Goal: Task Accomplishment & Management: Manage account settings

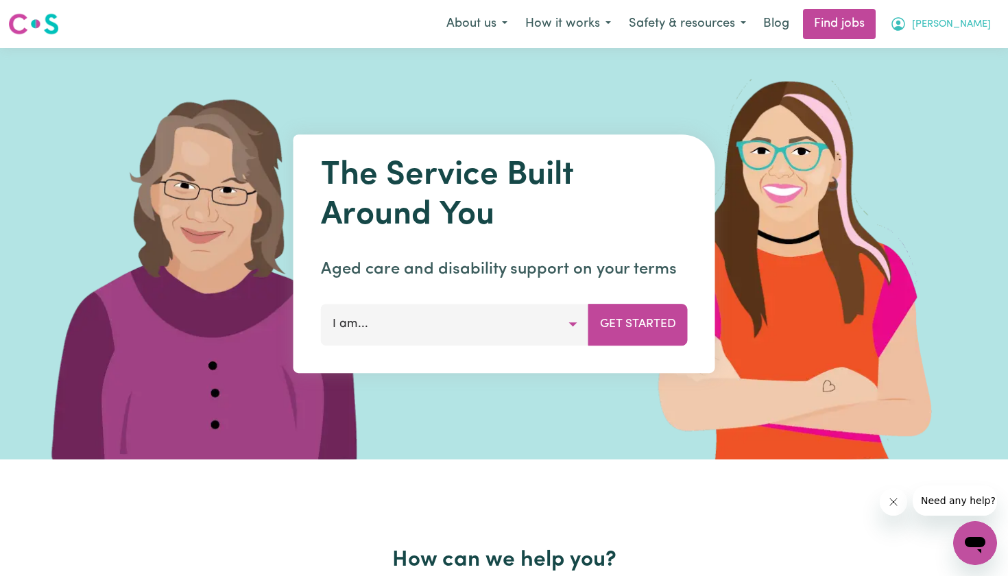
click at [977, 26] on span "[PERSON_NAME]" at bounding box center [951, 24] width 79 height 15
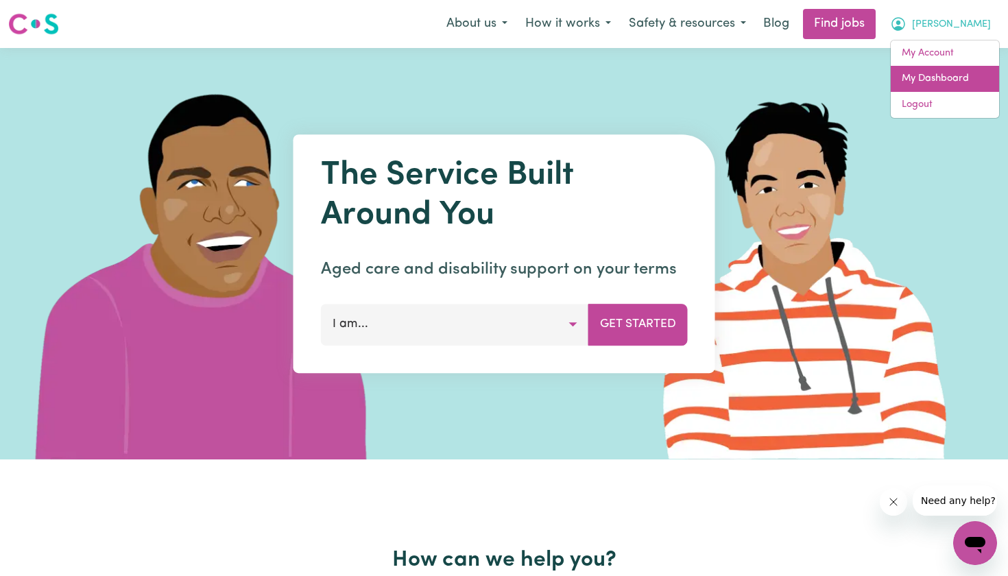
click at [936, 73] on link "My Dashboard" at bounding box center [945, 79] width 108 height 26
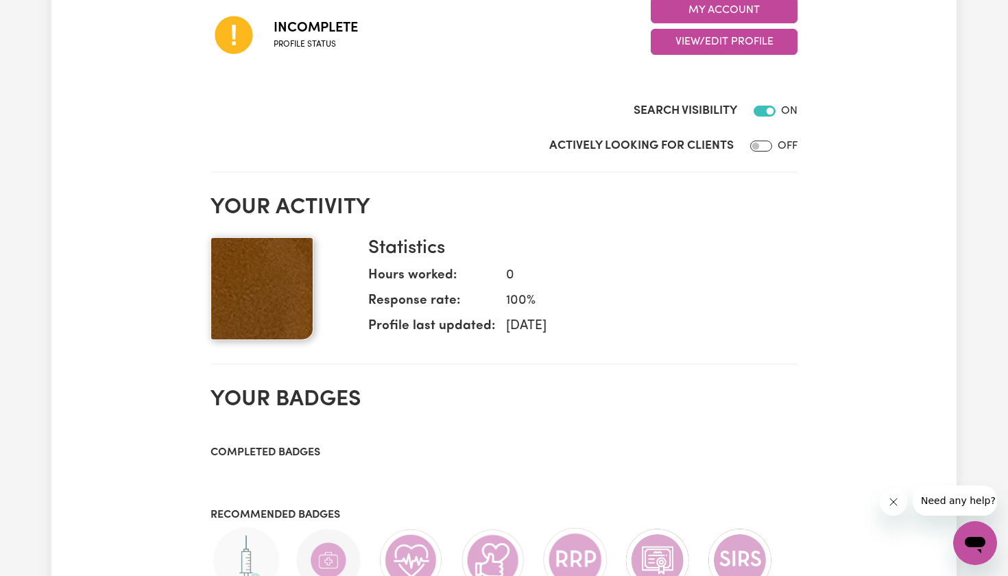
scroll to position [396, 0]
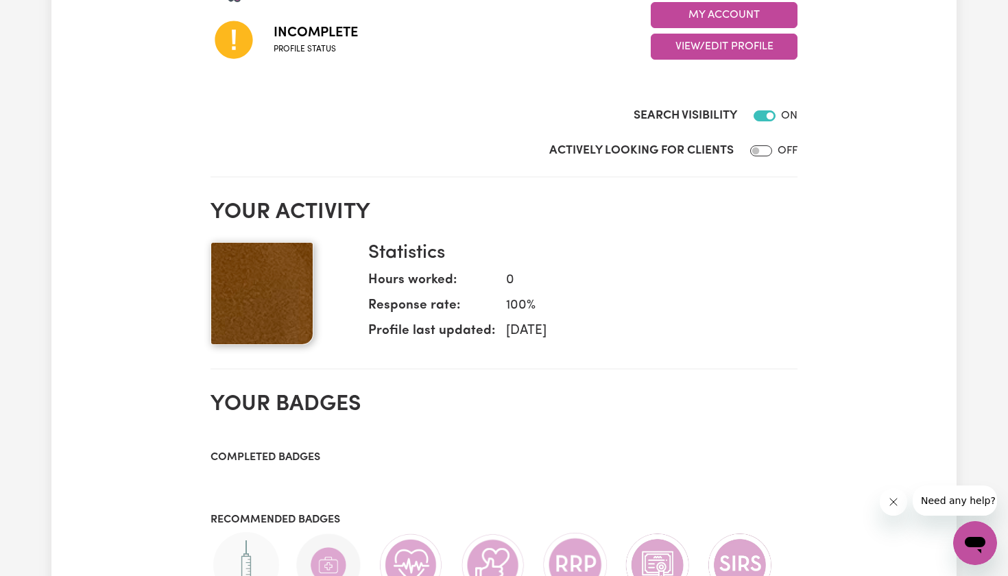
click at [767, 149] on input "Actively Looking for Clients" at bounding box center [761, 150] width 22 height 11
checkbox input "true"
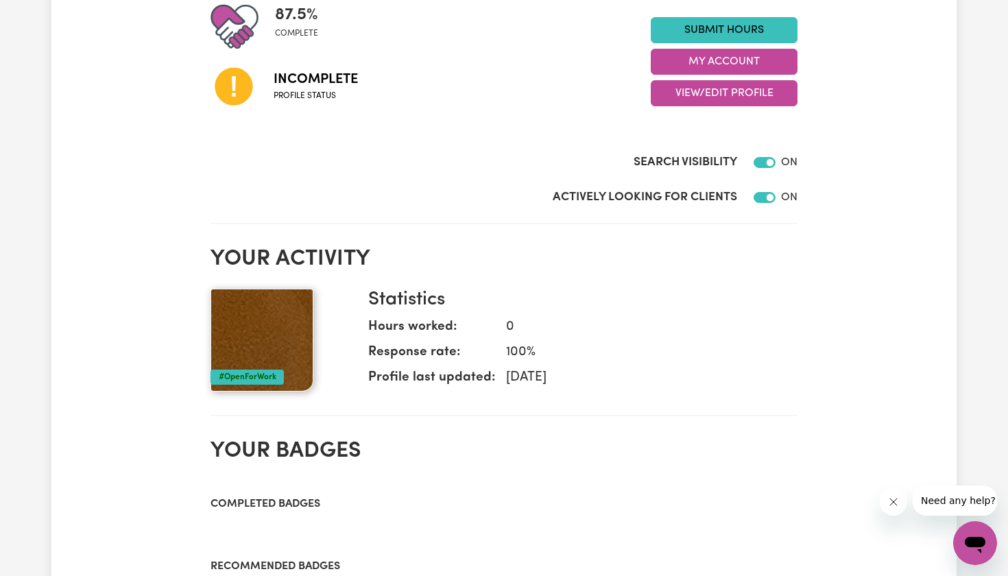
scroll to position [350, 0]
click at [715, 92] on button "View/Edit Profile" at bounding box center [724, 93] width 147 height 26
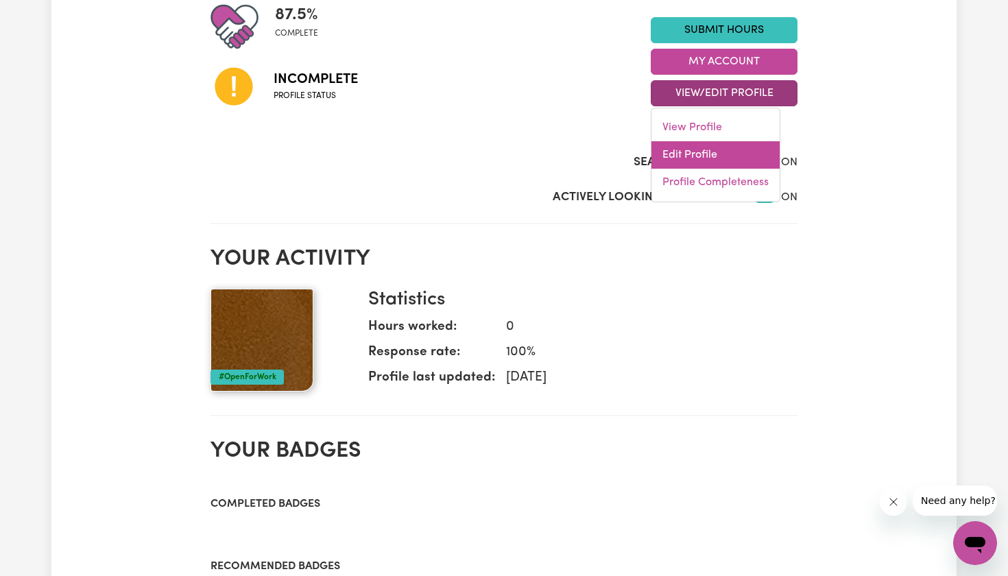
click at [695, 152] on link "Edit Profile" at bounding box center [716, 154] width 128 height 27
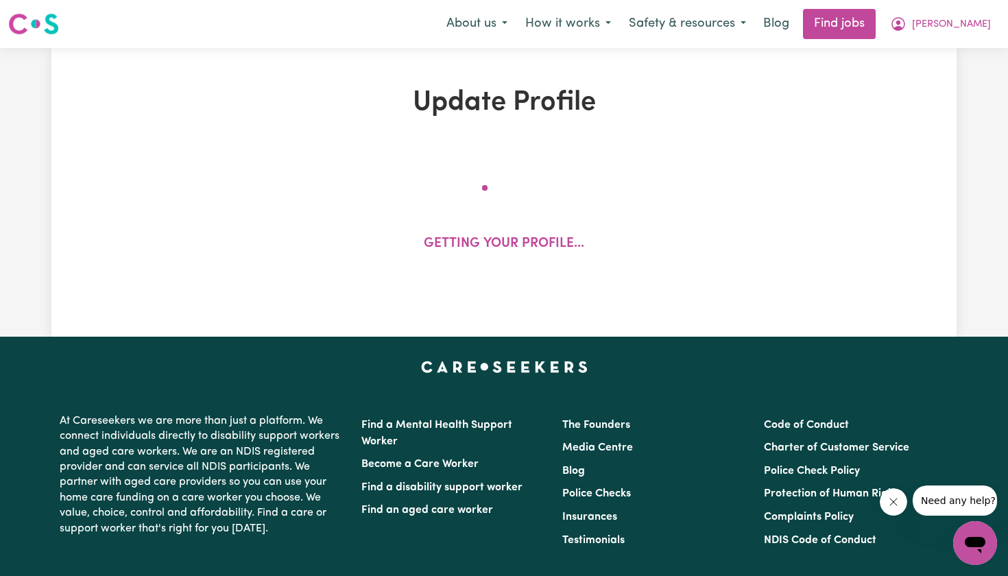
select select "[DEMOGRAPHIC_DATA]"
select select "[DEMOGRAPHIC_DATA] Citizen"
select select "Studying a healthcare related degree or qualification"
select select "65"
select select "88"
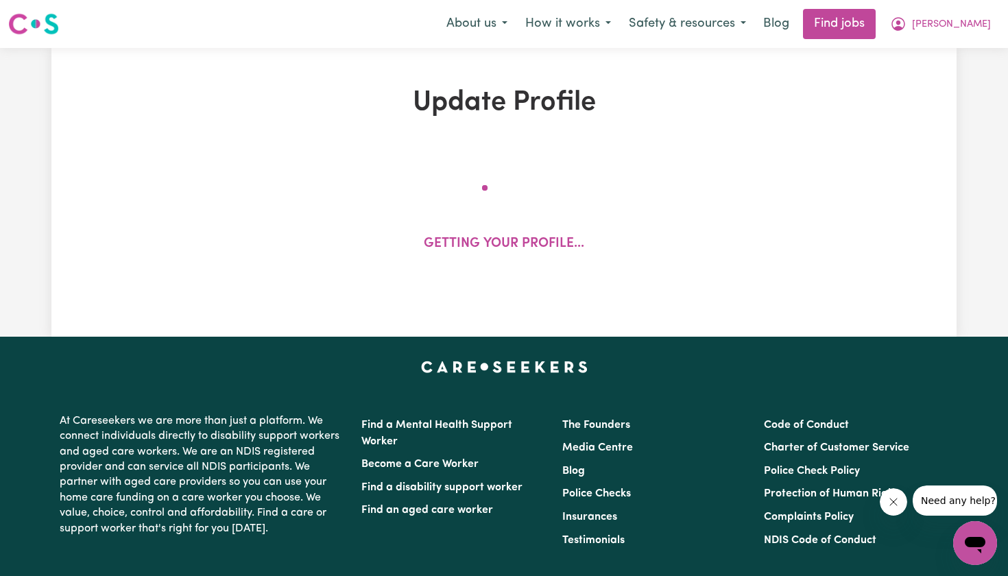
select select "110"
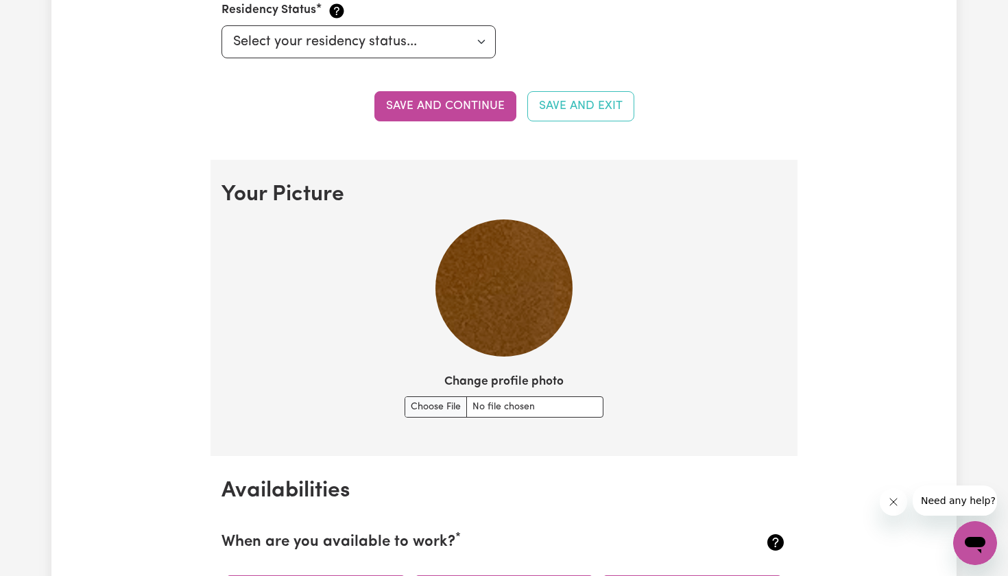
scroll to position [830, 0]
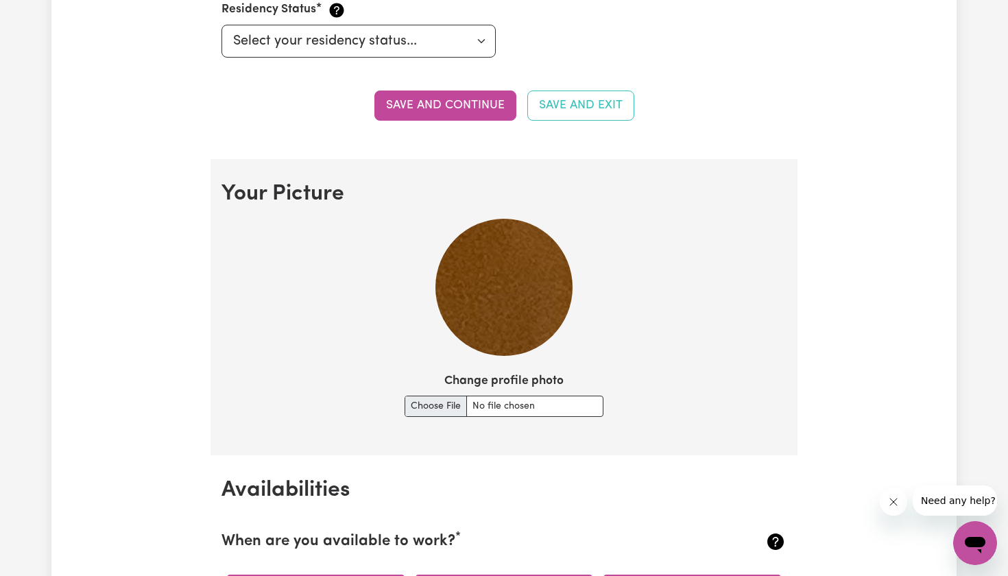
click at [447, 402] on input "Change profile photo" at bounding box center [504, 406] width 199 height 21
type input "C:\fakepath\IMG_8551.jpeg"
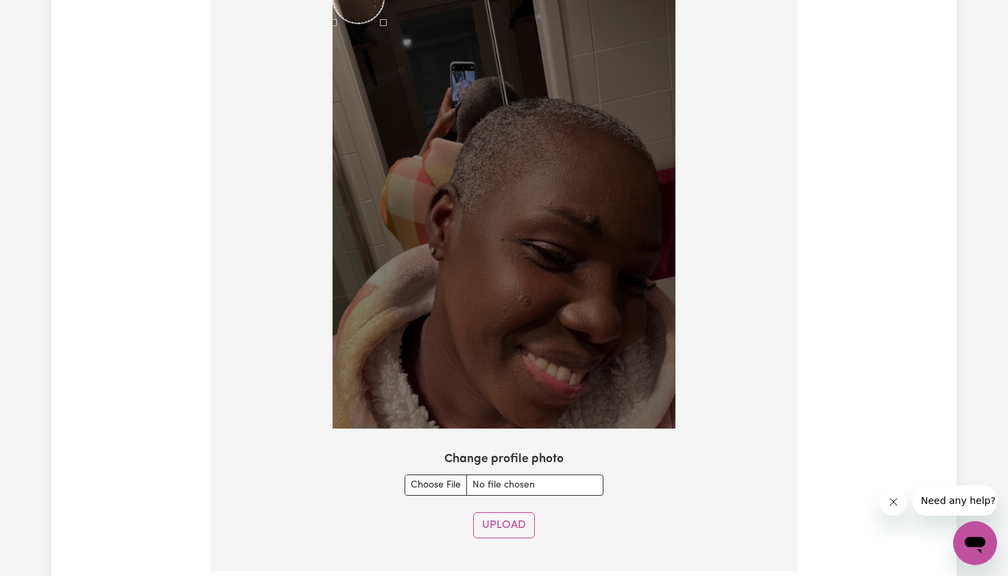
scroll to position [1098, 0]
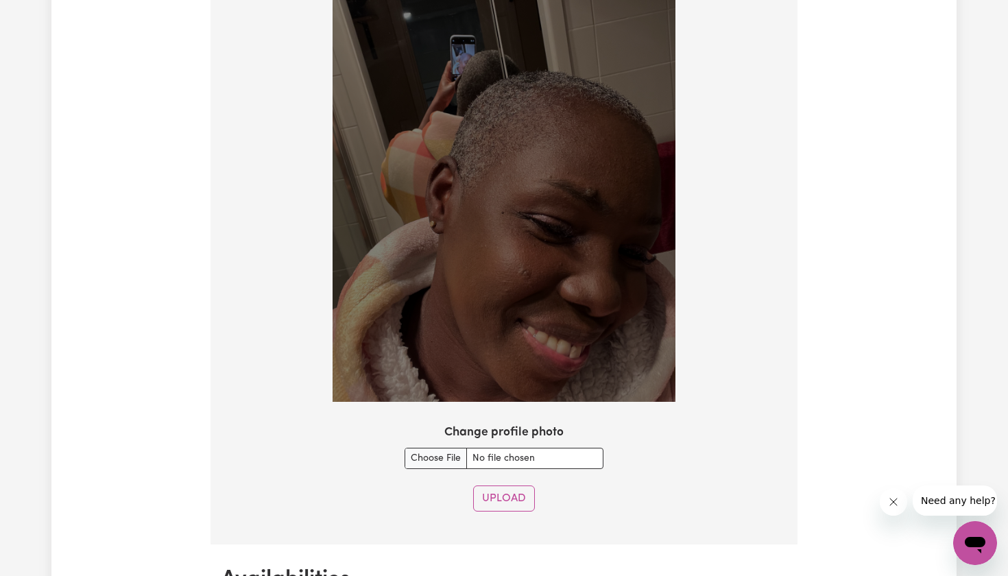
click at [597, 287] on img at bounding box center [504, 173] width 343 height 457
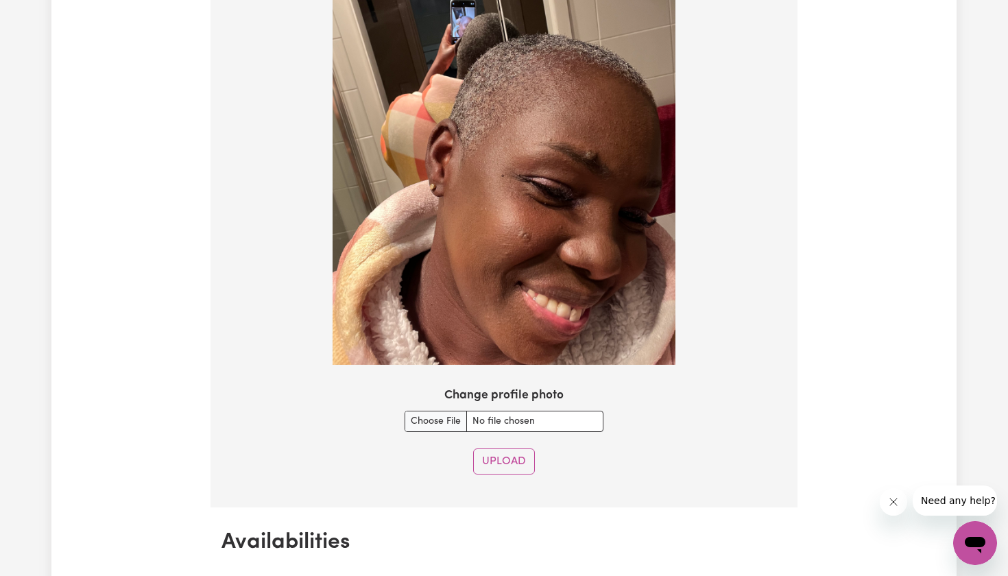
scroll to position [1152, 0]
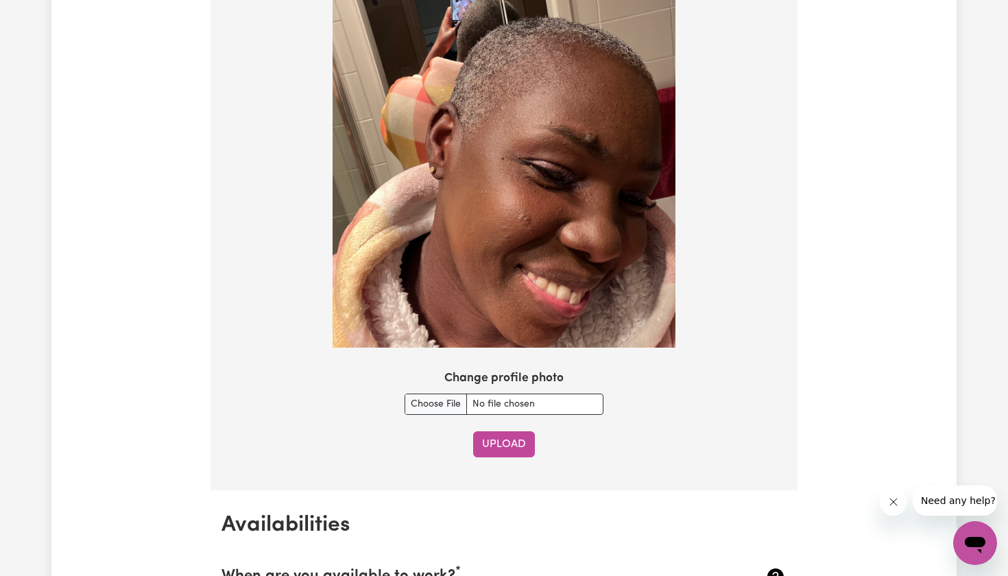
click at [503, 439] on button "Upload" at bounding box center [504, 444] width 62 height 26
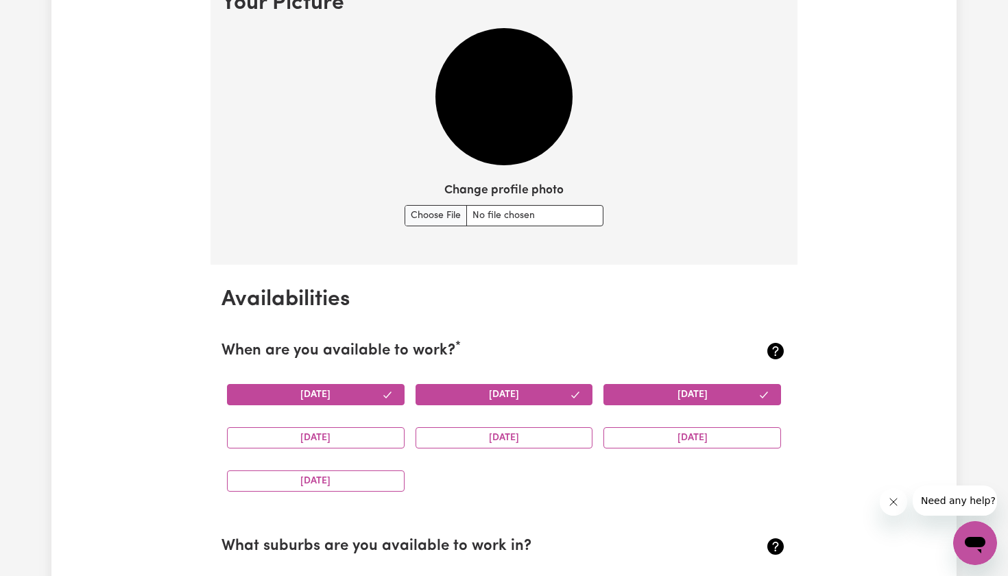
scroll to position [1021, 0]
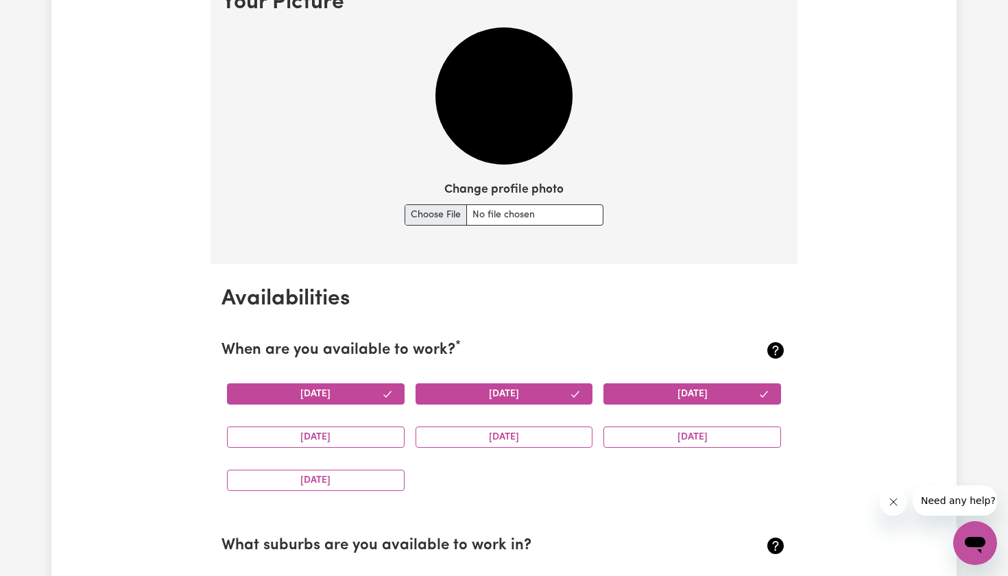
click at [436, 206] on input "Change profile photo" at bounding box center [504, 214] width 199 height 21
type input "C:\fakepath\IMG_9844.jpeg"
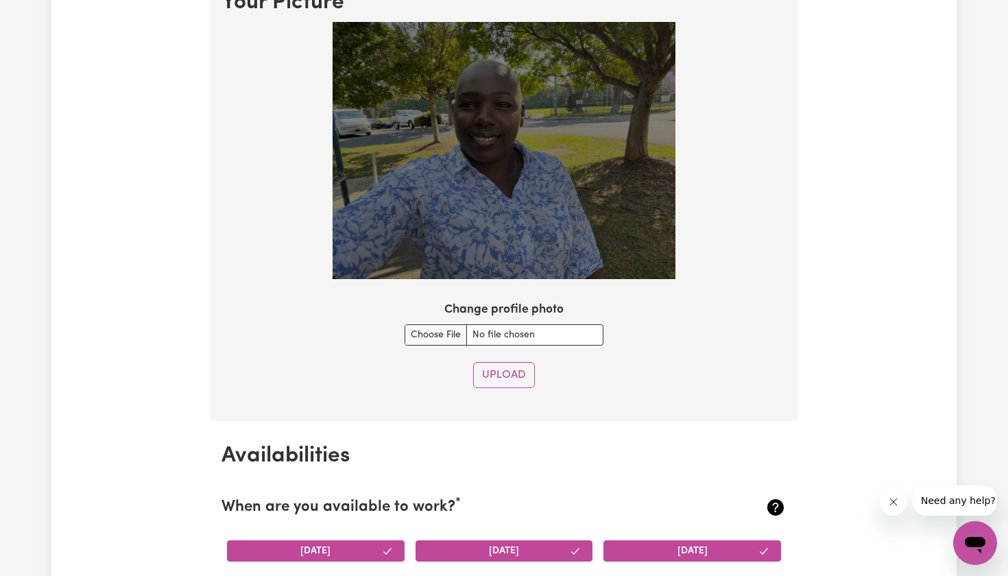
click at [552, 214] on img at bounding box center [504, 150] width 343 height 257
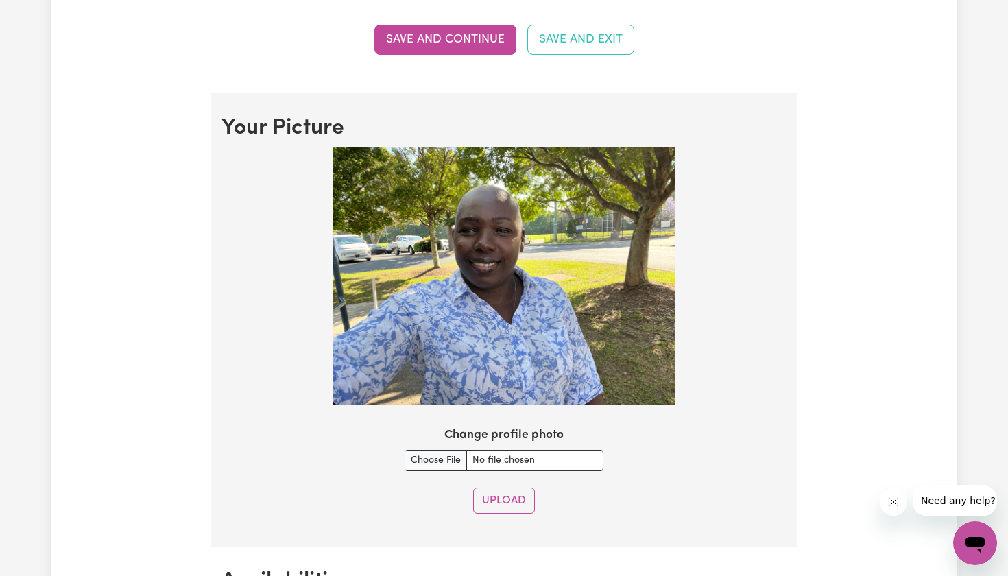
scroll to position [894, 0]
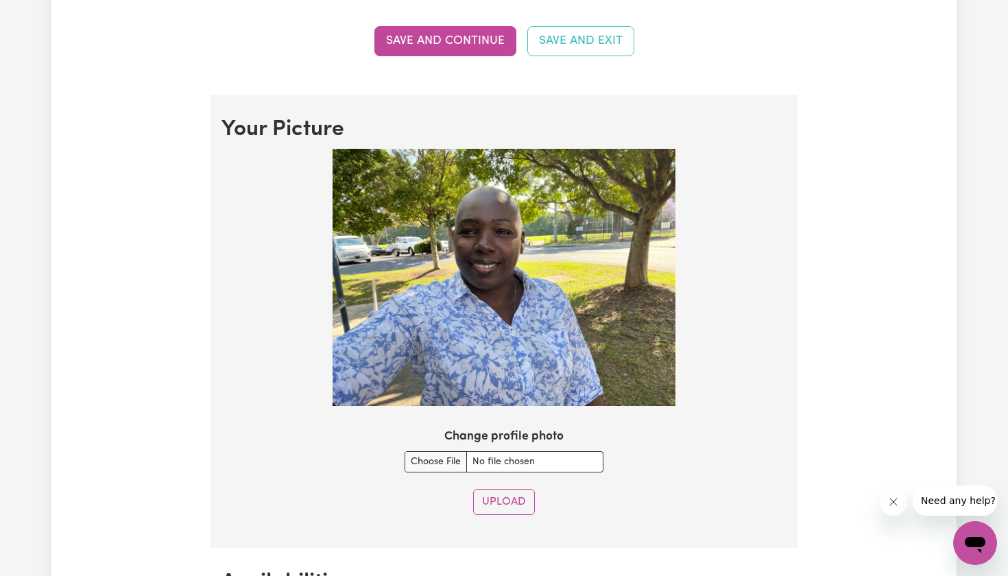
click at [529, 233] on img at bounding box center [504, 277] width 343 height 257
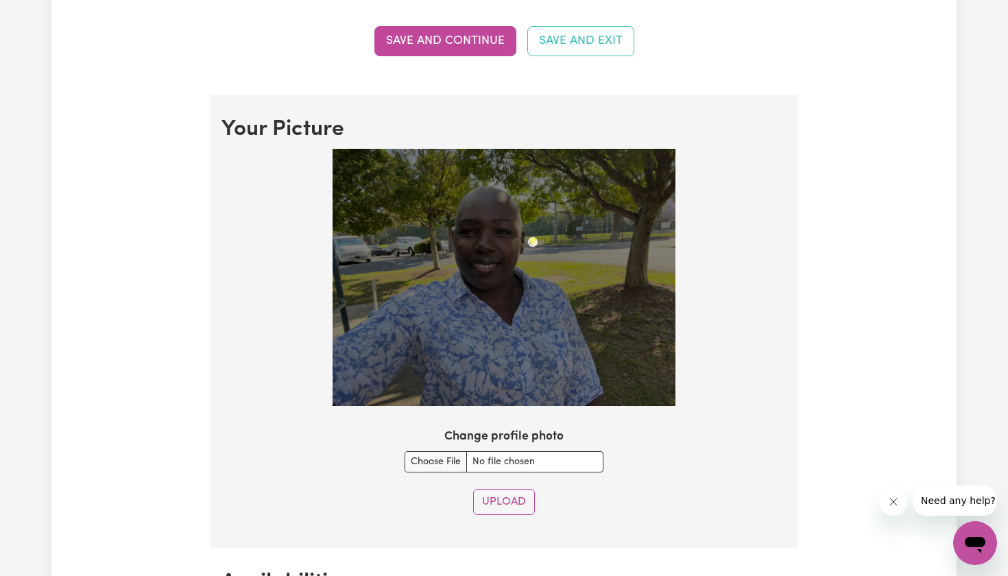
click at [537, 259] on img at bounding box center [504, 277] width 343 height 257
click at [599, 222] on img at bounding box center [504, 277] width 343 height 257
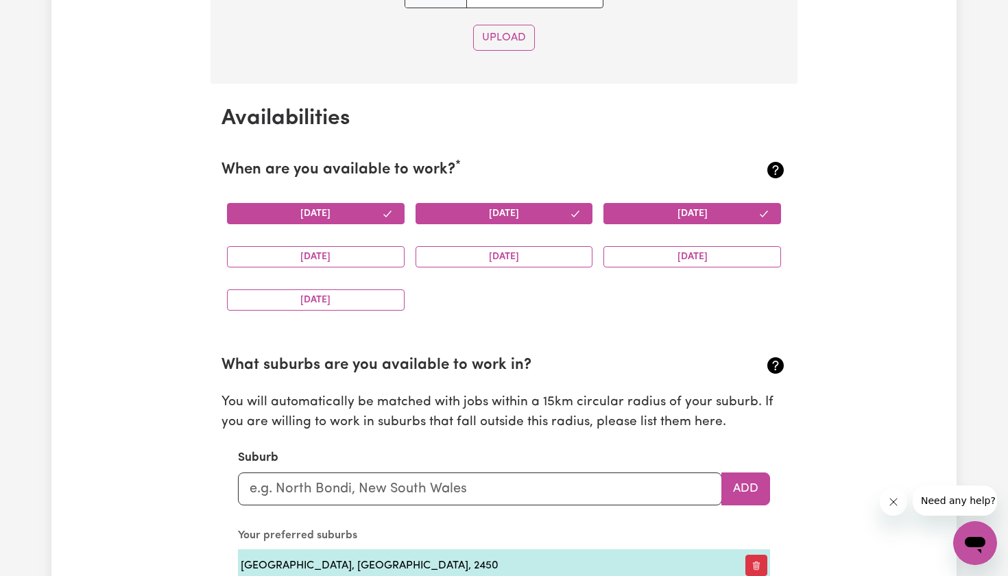
scroll to position [1359, 0]
click at [392, 300] on button "[DATE]" at bounding box center [316, 299] width 178 height 21
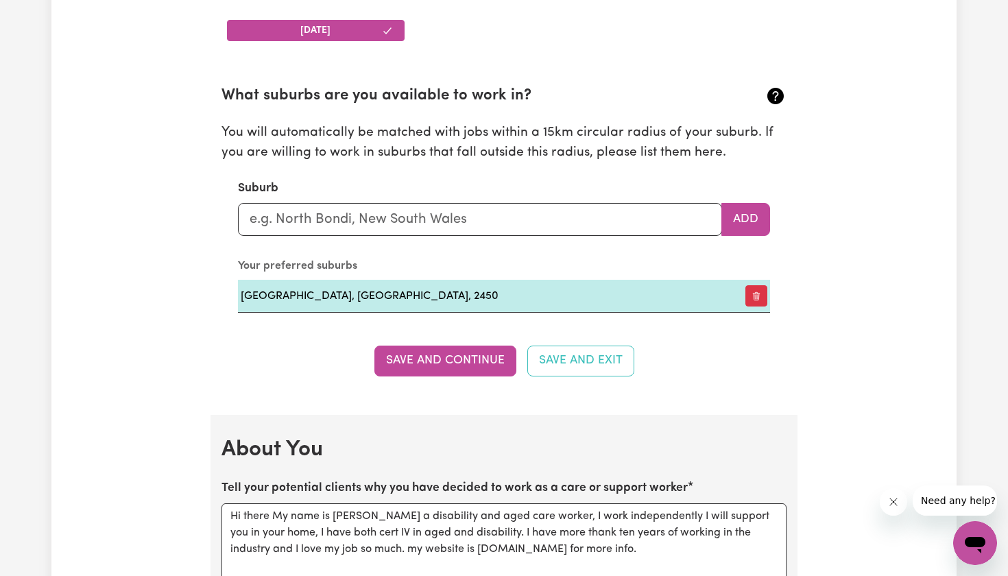
scroll to position [1627, 0]
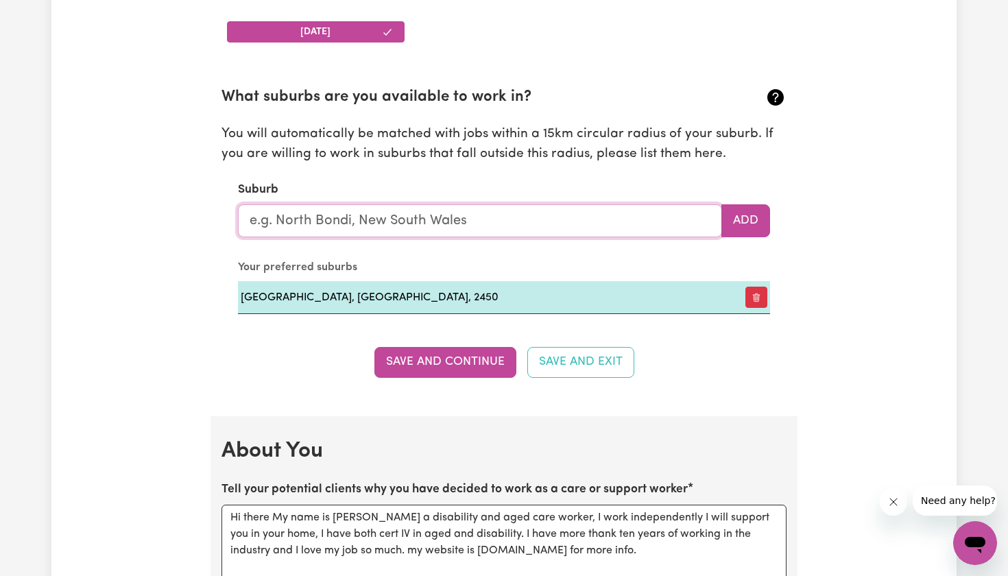
click at [694, 215] on input "text" at bounding box center [480, 220] width 484 height 33
click at [587, 224] on input "text" at bounding box center [480, 220] width 484 height 33
click at [590, 224] on input "text" at bounding box center [480, 220] width 484 height 33
click at [466, 357] on button "Save and Continue" at bounding box center [445, 362] width 142 height 30
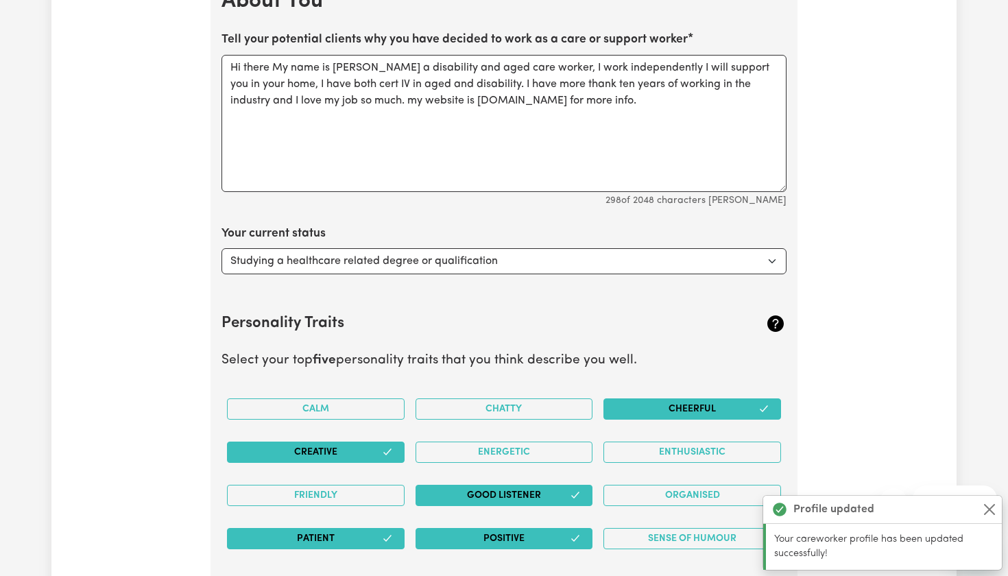
scroll to position [2077, 0]
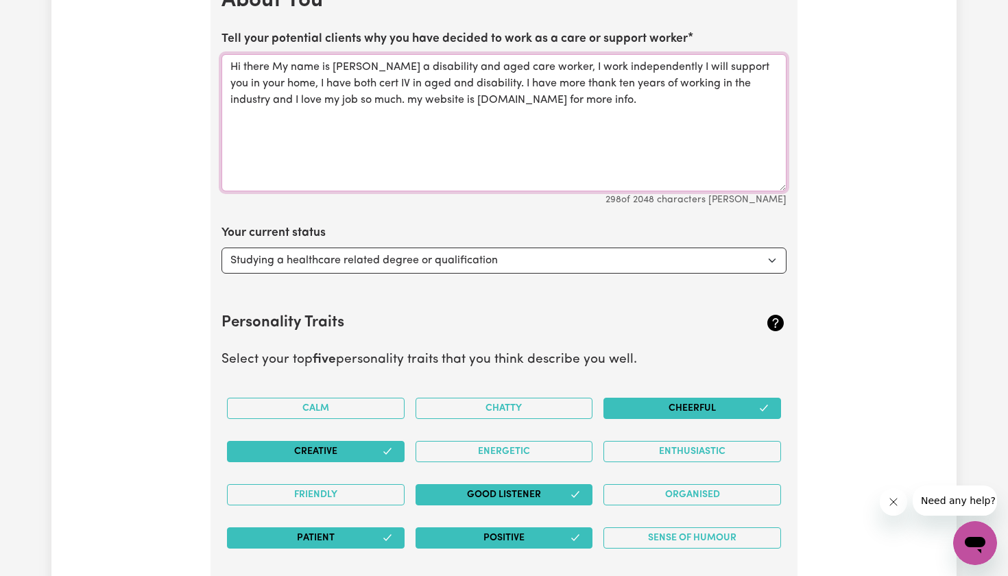
click at [261, 77] on textarea "Hi there My name is [PERSON_NAME] a disability and aged care worker, I work ind…" at bounding box center [504, 122] width 565 height 137
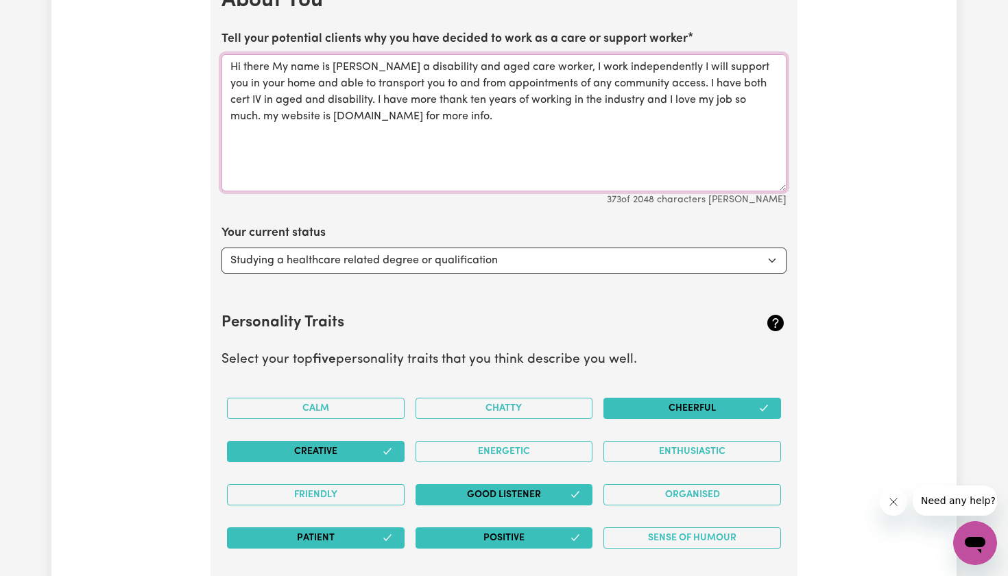
type textarea "Hi there My name is [PERSON_NAME] a disability and aged care worker, I work ind…"
select select "Looking for extra work to fill my week and/or weekends"
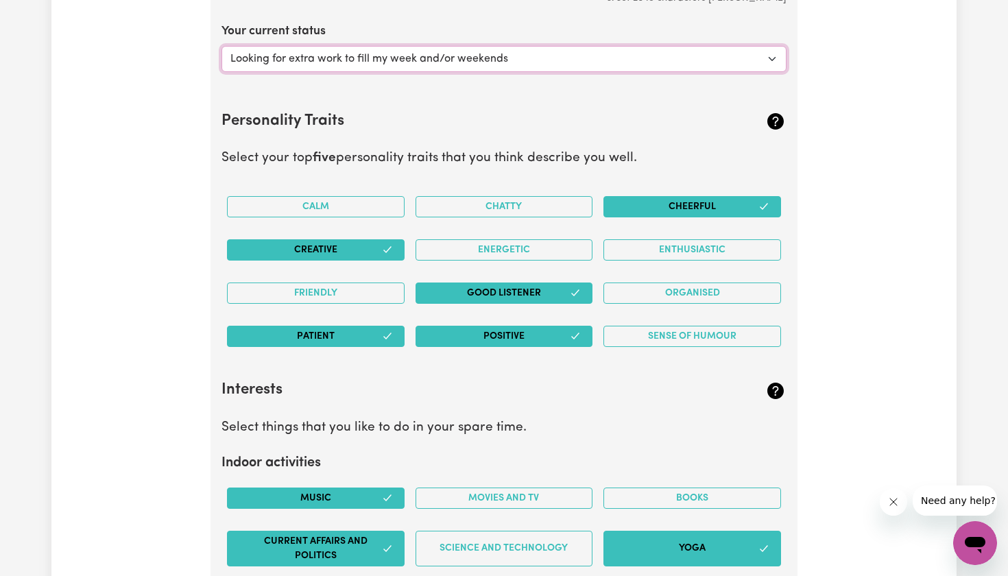
scroll to position [2280, 0]
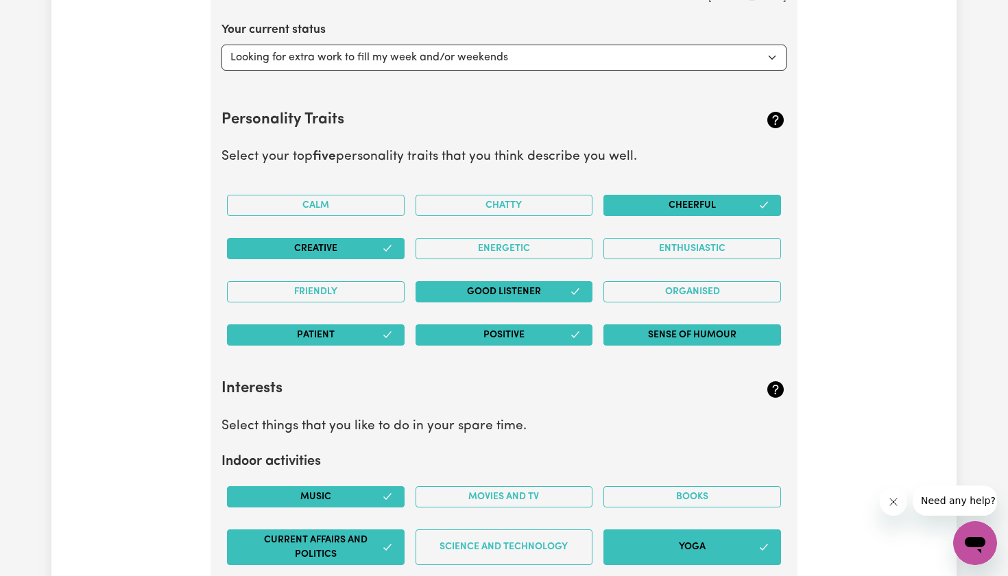
click at [632, 326] on button "Sense of Humour" at bounding box center [693, 334] width 178 height 21
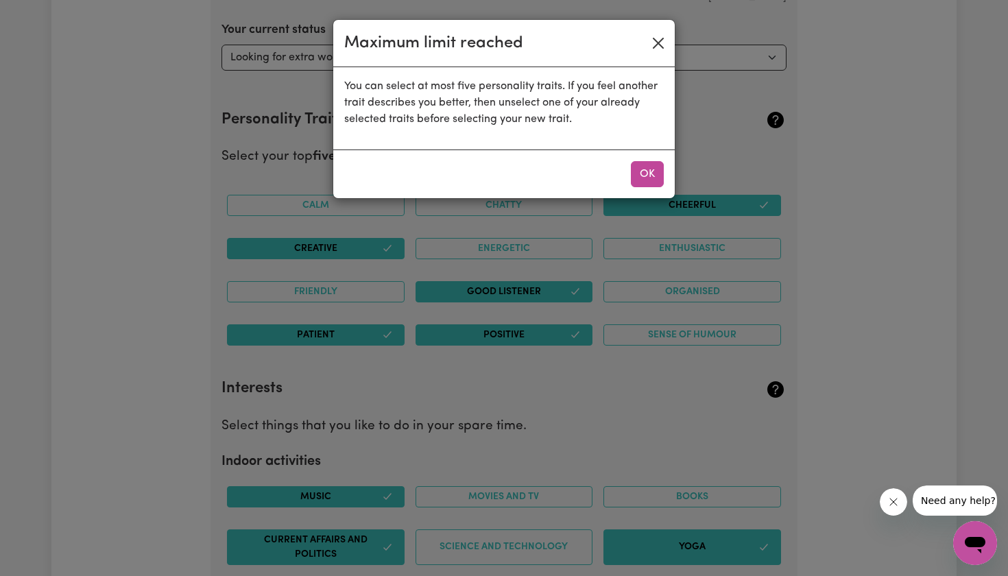
click at [656, 42] on button "Close" at bounding box center [658, 43] width 22 height 22
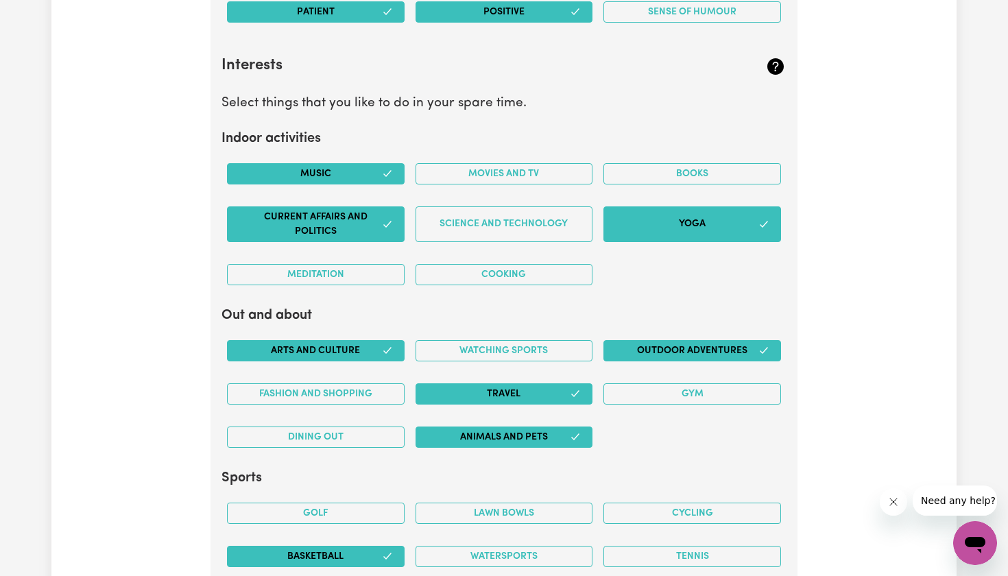
scroll to position [2604, 0]
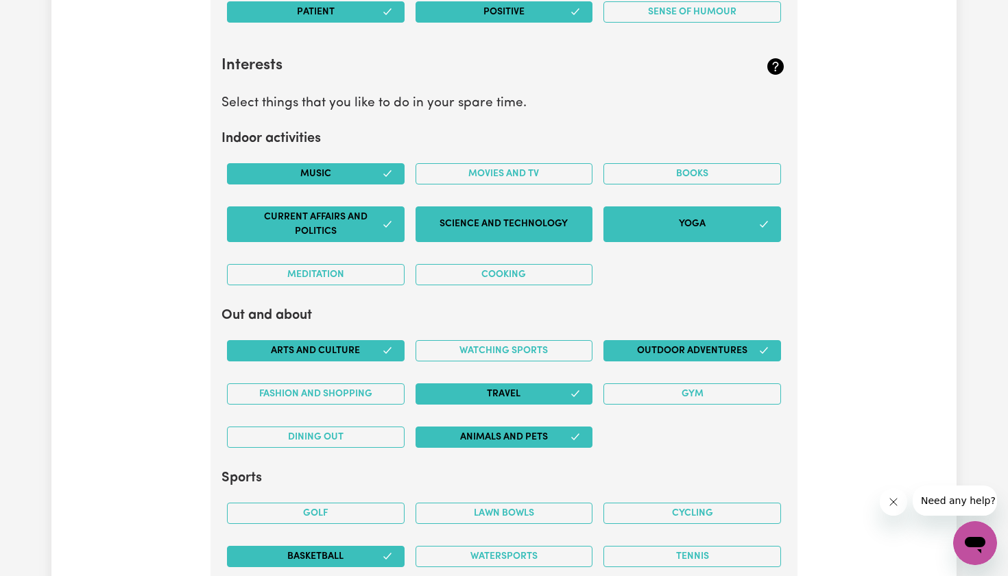
click at [442, 221] on button "Science and Technology" at bounding box center [505, 224] width 178 height 36
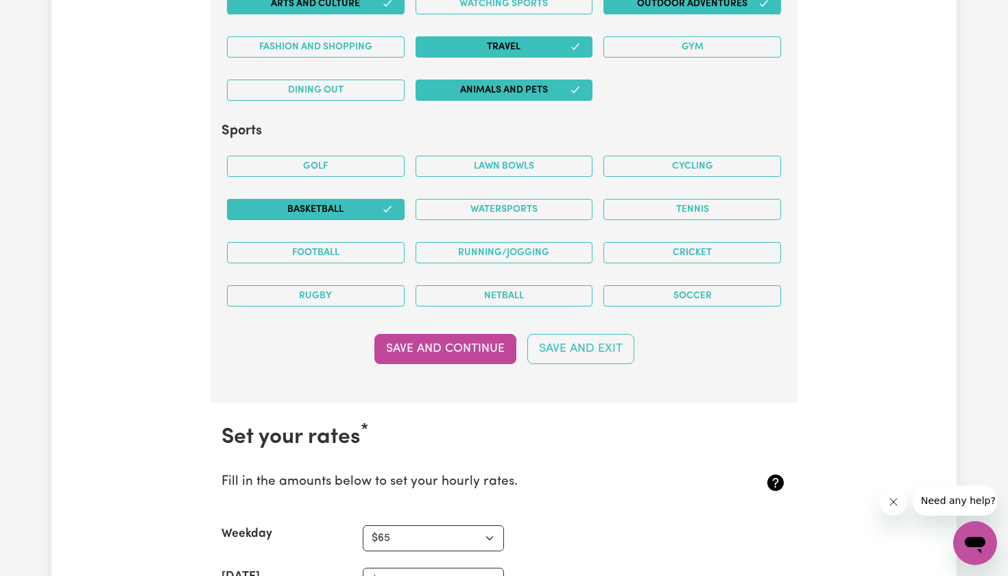
scroll to position [2951, 0]
click at [687, 201] on button "Tennis" at bounding box center [693, 209] width 178 height 21
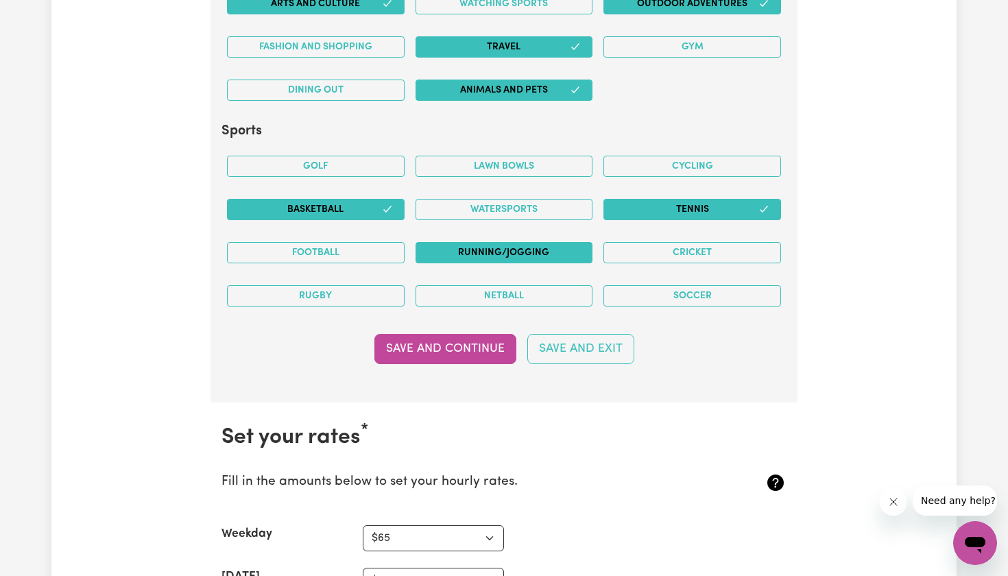
click at [540, 242] on button "Running/Jogging" at bounding box center [505, 252] width 178 height 21
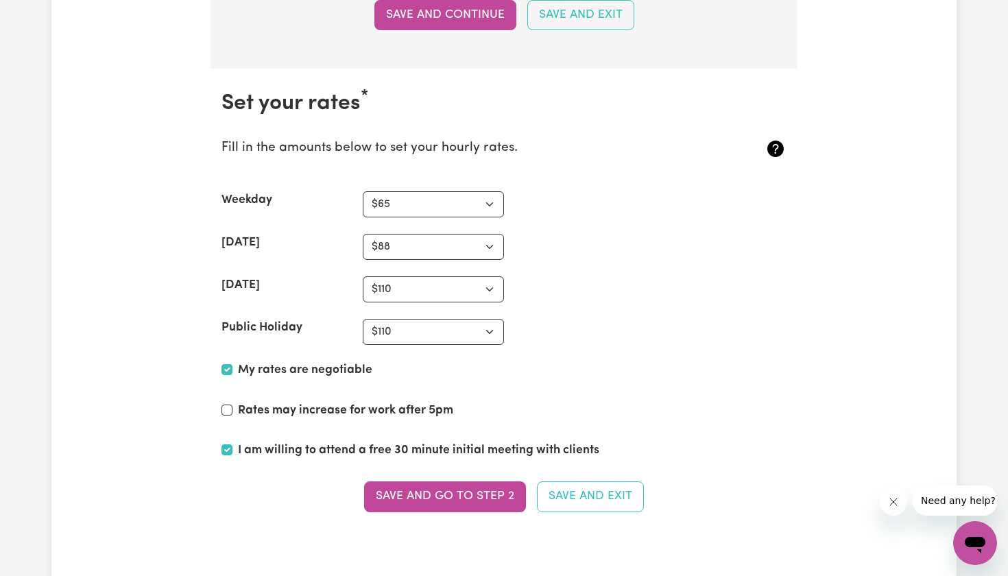
scroll to position [3287, 0]
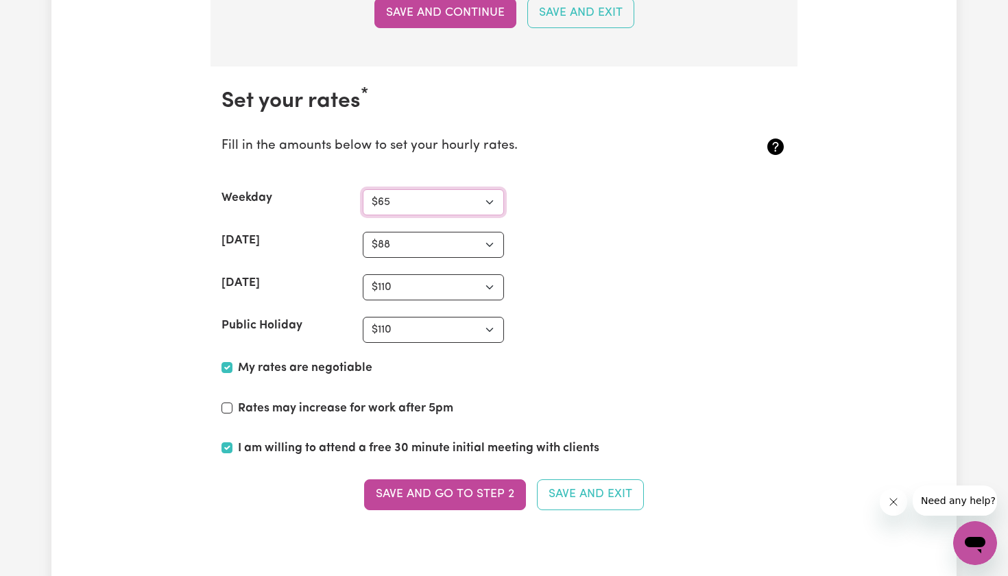
select select "70"
select select "95"
select select "120"
select select "115"
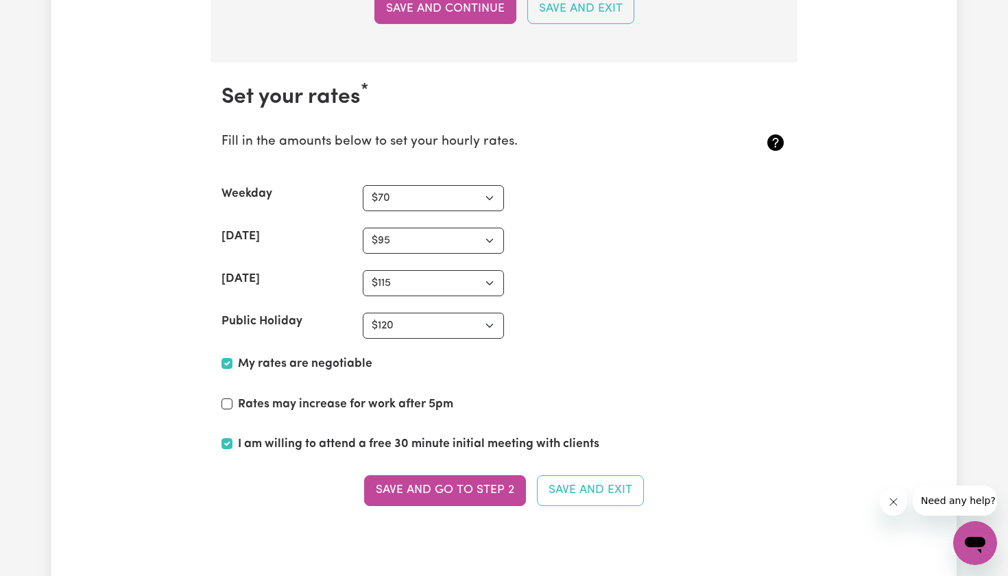
click at [228, 358] on input "My rates are negotiable" at bounding box center [227, 363] width 11 height 11
click at [224, 358] on input "My rates are negotiable" at bounding box center [227, 363] width 11 height 11
checkbox input "true"
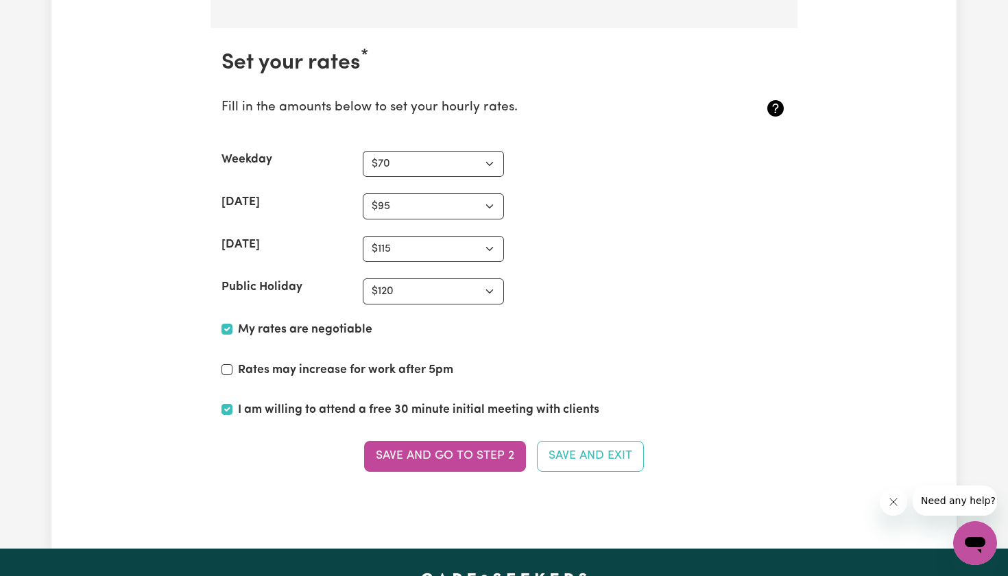
scroll to position [3332, 0]
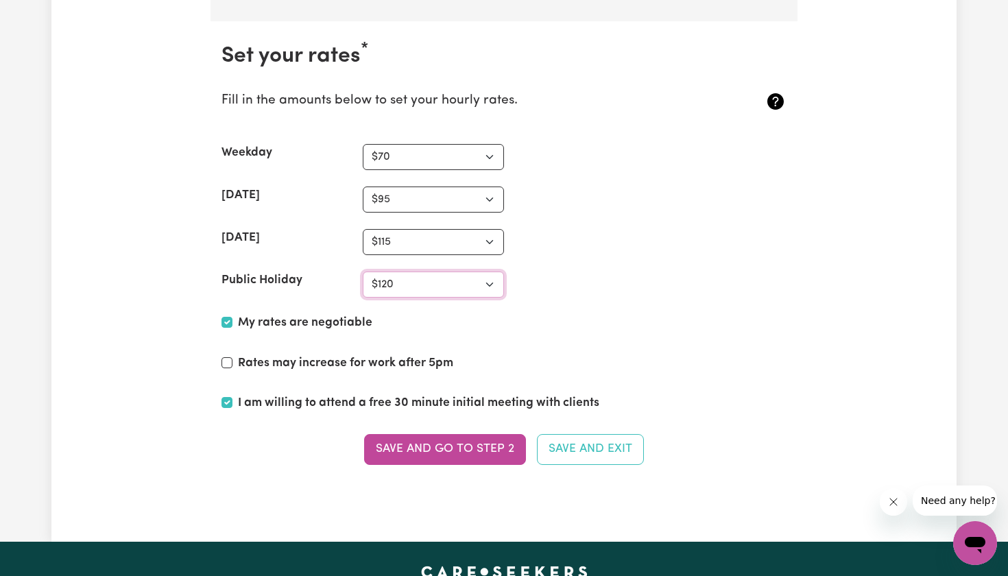
select select "140"
select select "117"
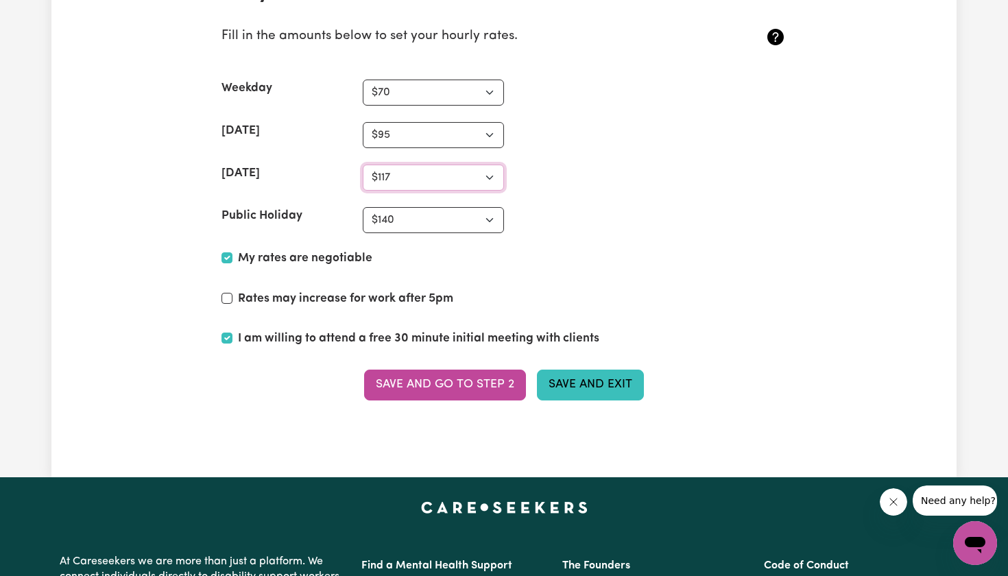
scroll to position [3399, 0]
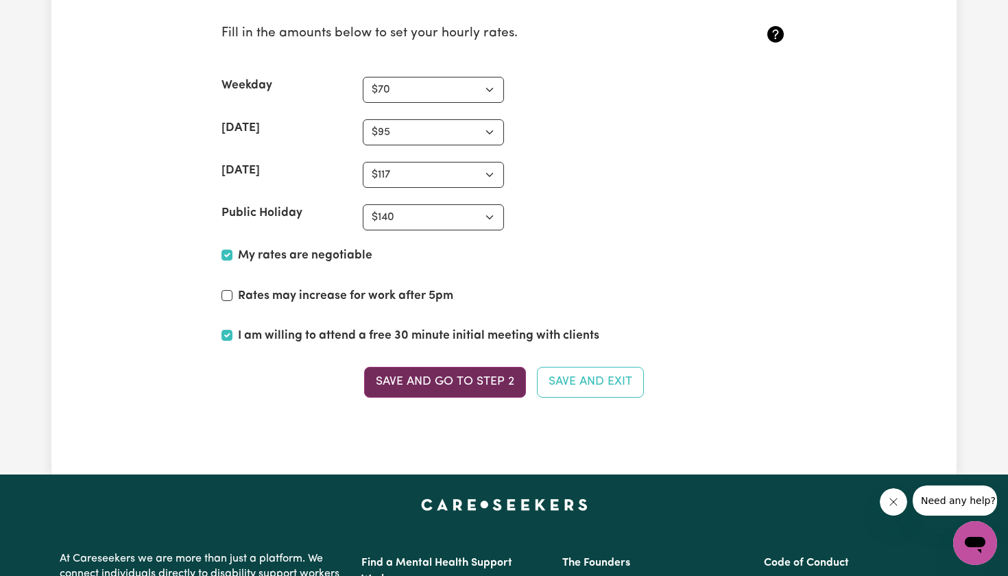
click at [477, 376] on button "Save and go to Step 2" at bounding box center [445, 382] width 162 height 30
type textarea "Hi there My name is [PERSON_NAME] a disability and aged care worker, I work ind…"
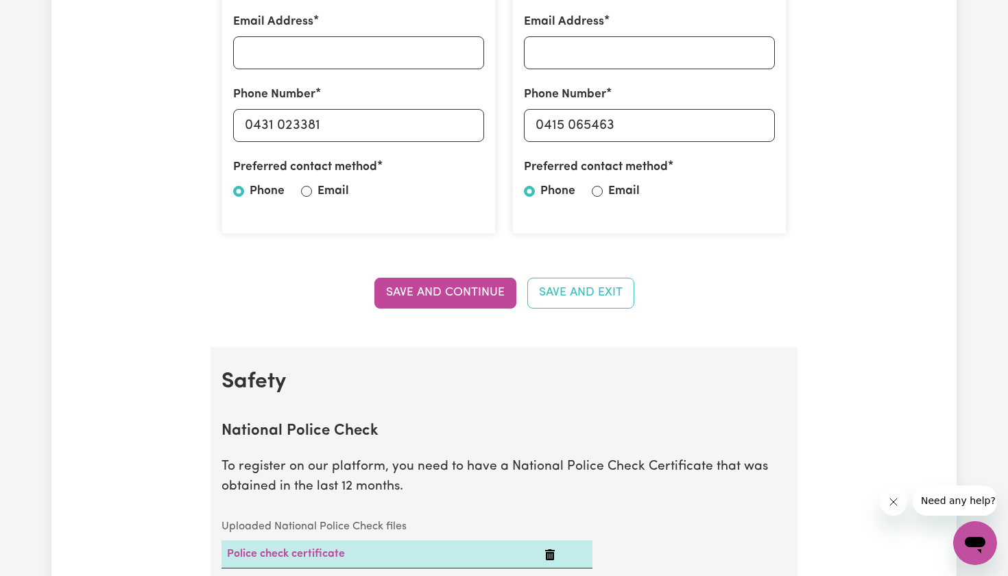
scroll to position [545, 0]
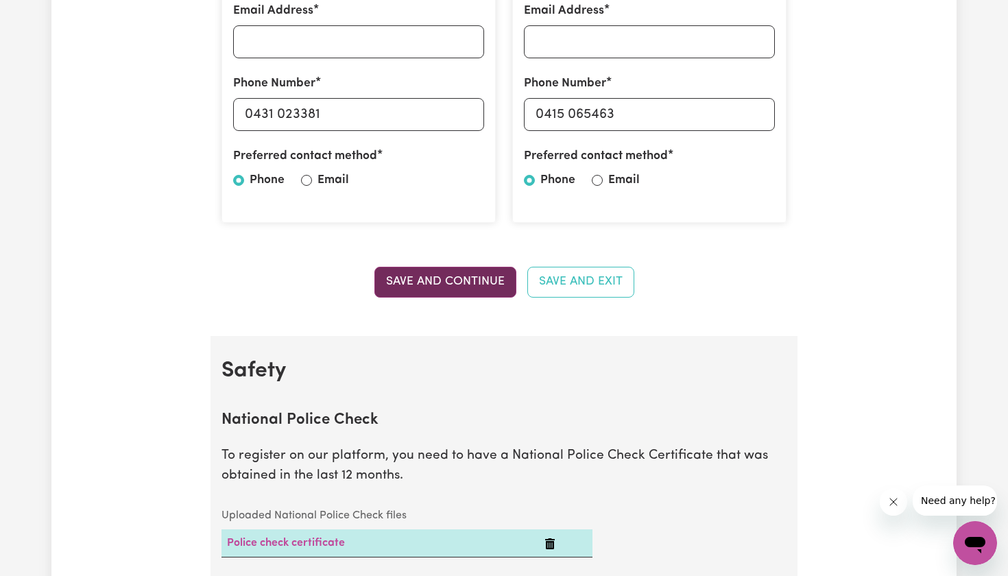
click at [435, 284] on button "Save and Continue" at bounding box center [445, 282] width 142 height 30
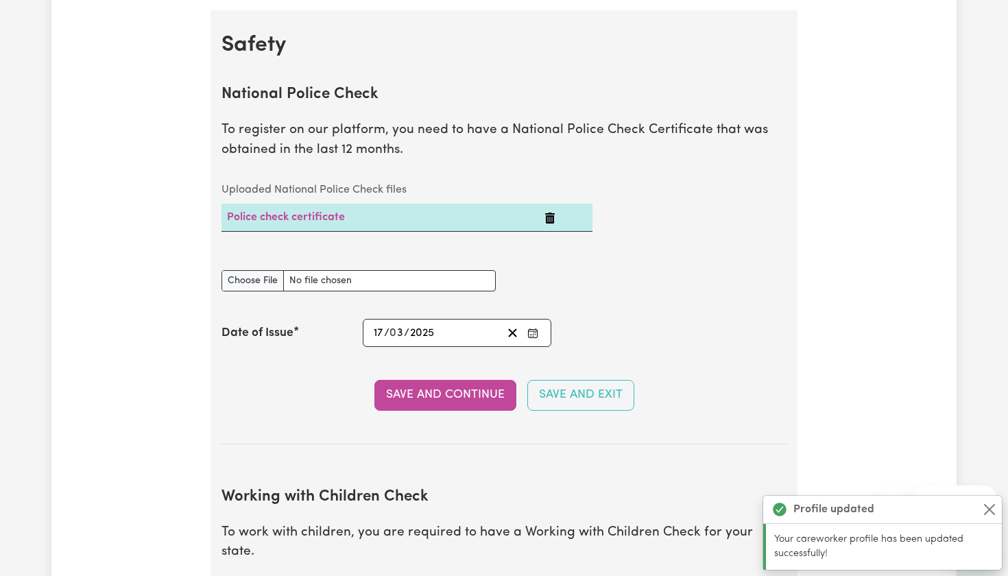
scroll to position [877, 0]
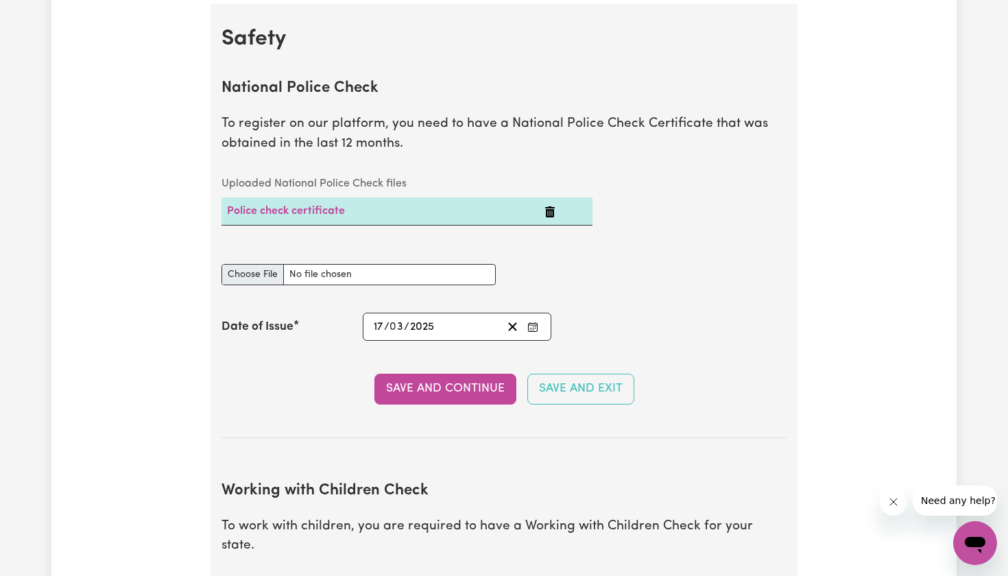
click at [262, 270] on input "National Police Check document" at bounding box center [359, 274] width 274 height 21
type input "C:\fakepath\[PERSON_NAME] police check 2025.pdf"
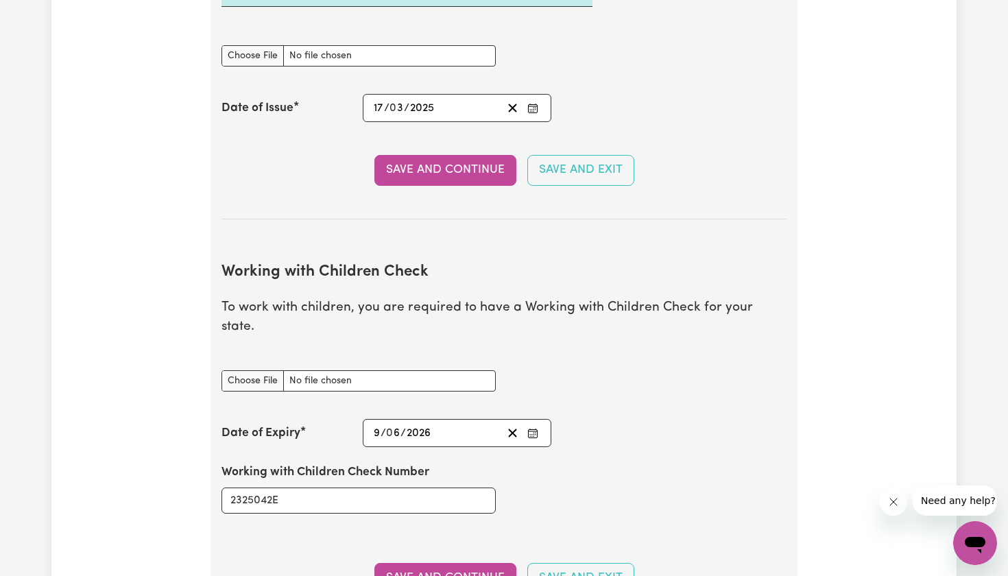
scroll to position [1108, 0]
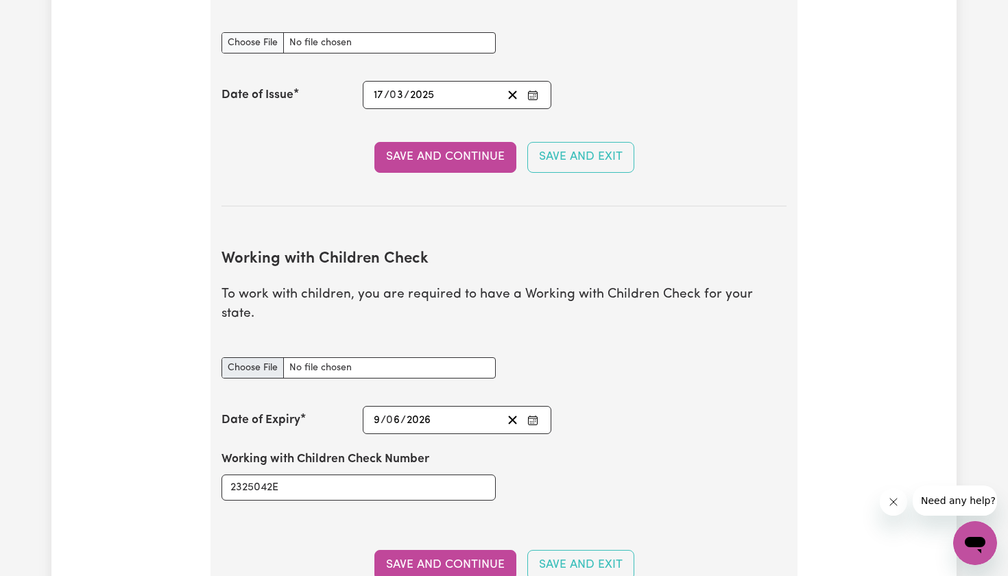
click at [260, 357] on input "Working with Children Check document" at bounding box center [359, 367] width 274 height 21
click at [420, 550] on button "Save and Continue" at bounding box center [445, 565] width 142 height 30
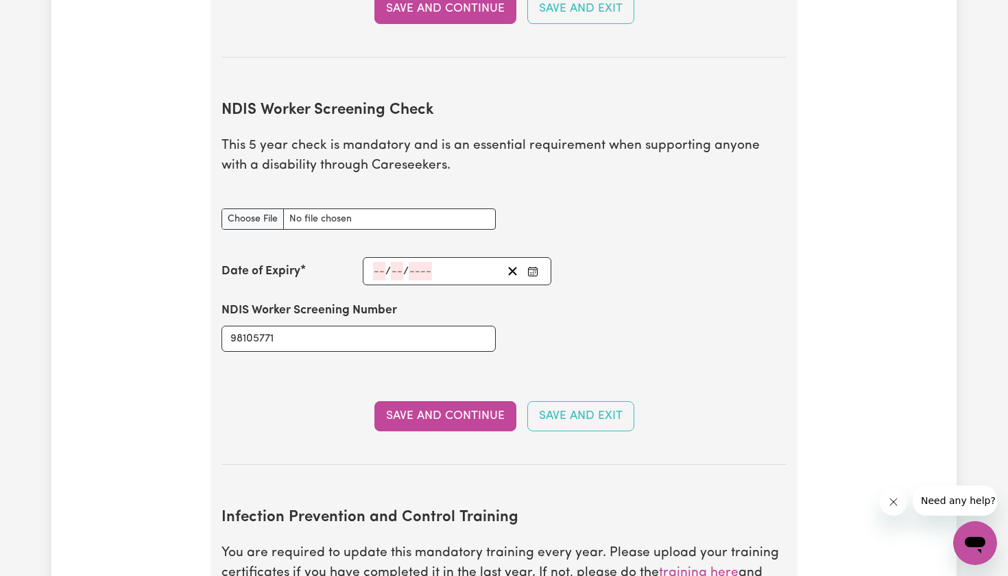
scroll to position [1672, 0]
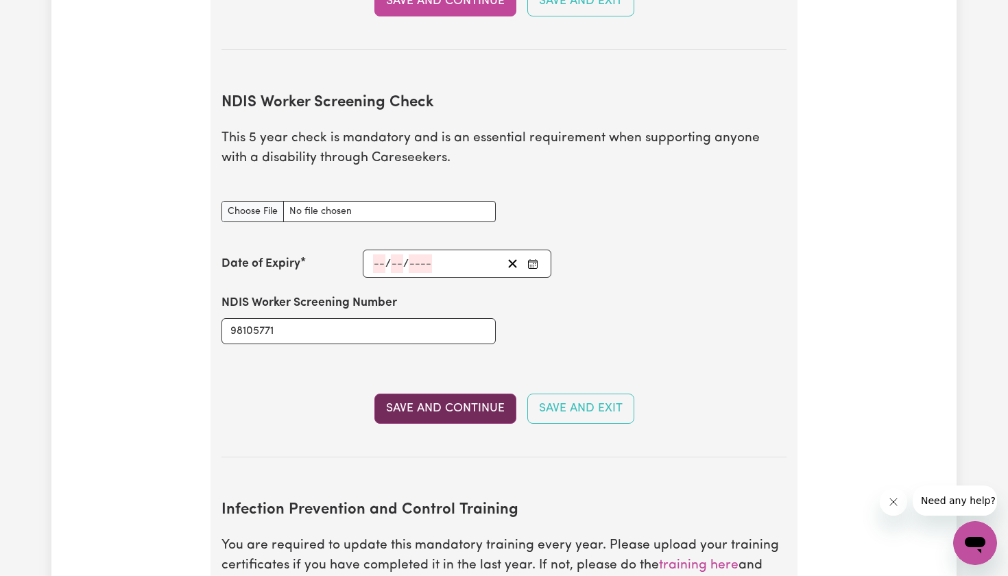
click at [441, 394] on button "Save and Continue" at bounding box center [445, 409] width 142 height 30
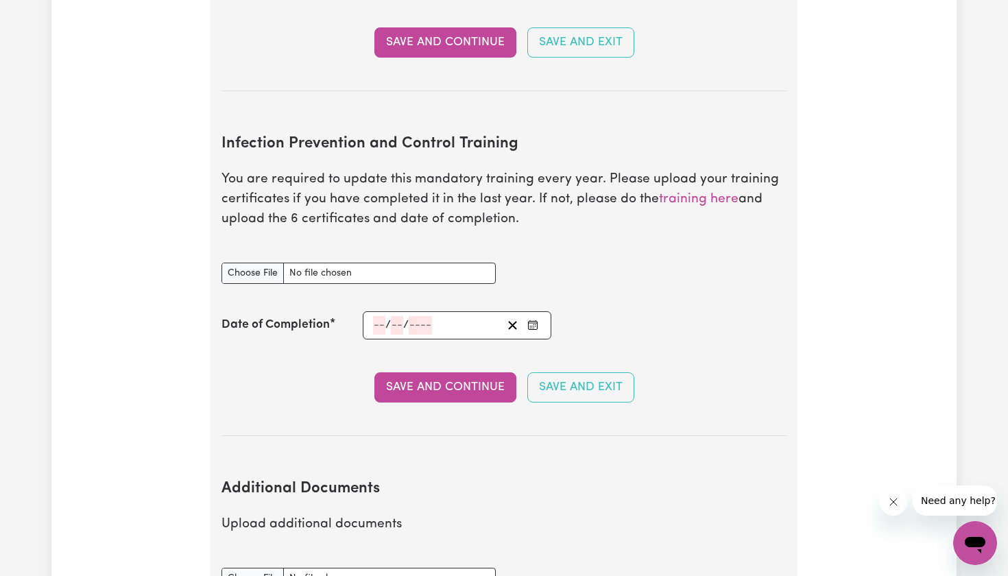
scroll to position [2034, 0]
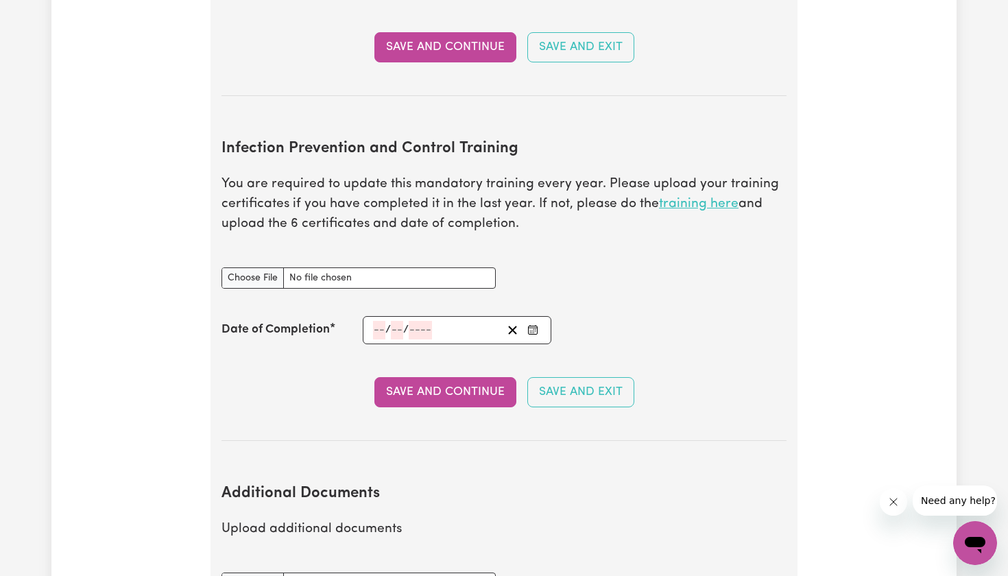
click at [694, 198] on link "training here" at bounding box center [699, 204] width 80 height 13
